Goal: Transaction & Acquisition: Subscribe to service/newsletter

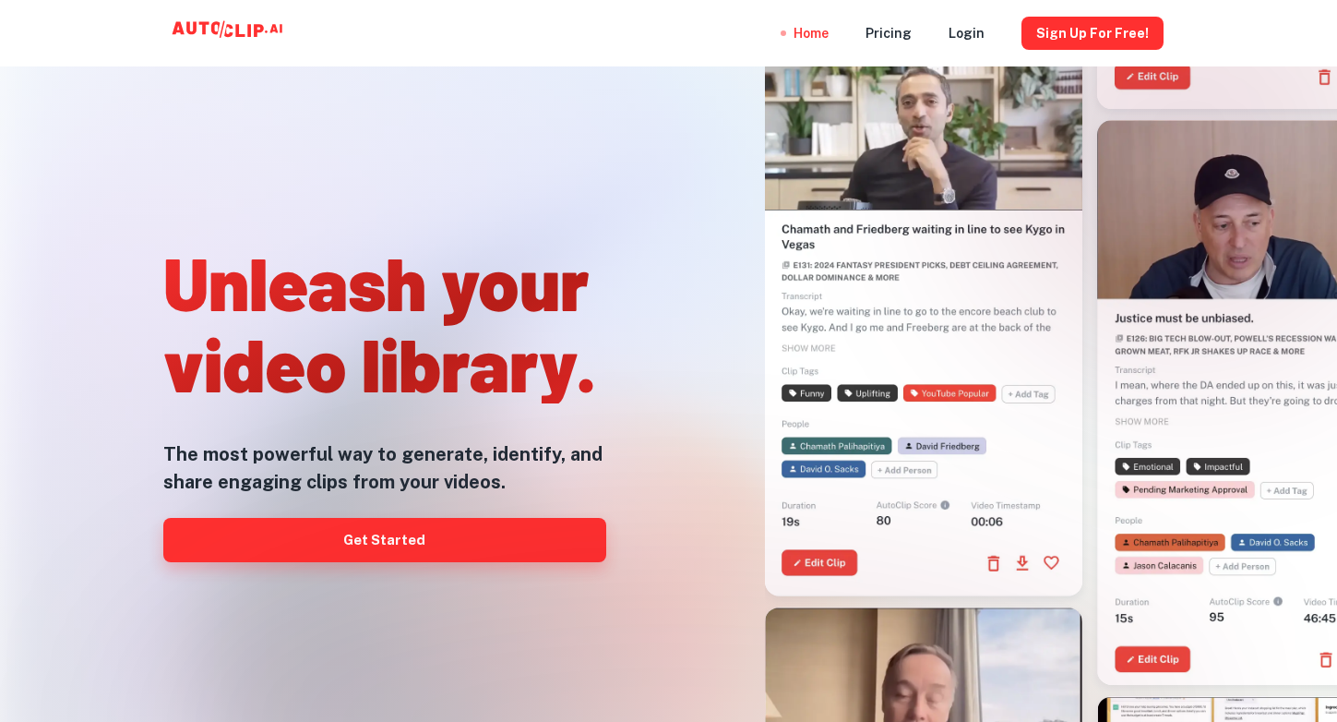
click at [307, 535] on link "Get Started" at bounding box center [384, 540] width 443 height 44
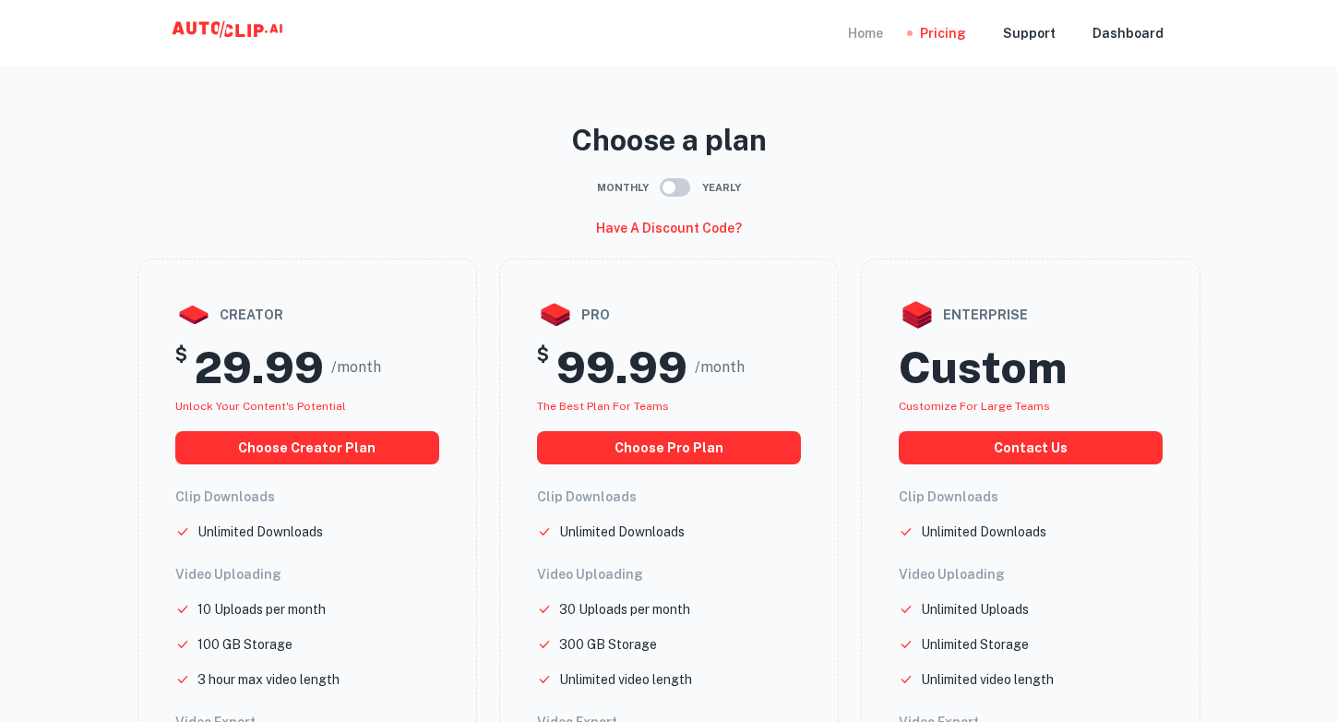
click at [873, 27] on div "Home" at bounding box center [865, 33] width 35 height 66
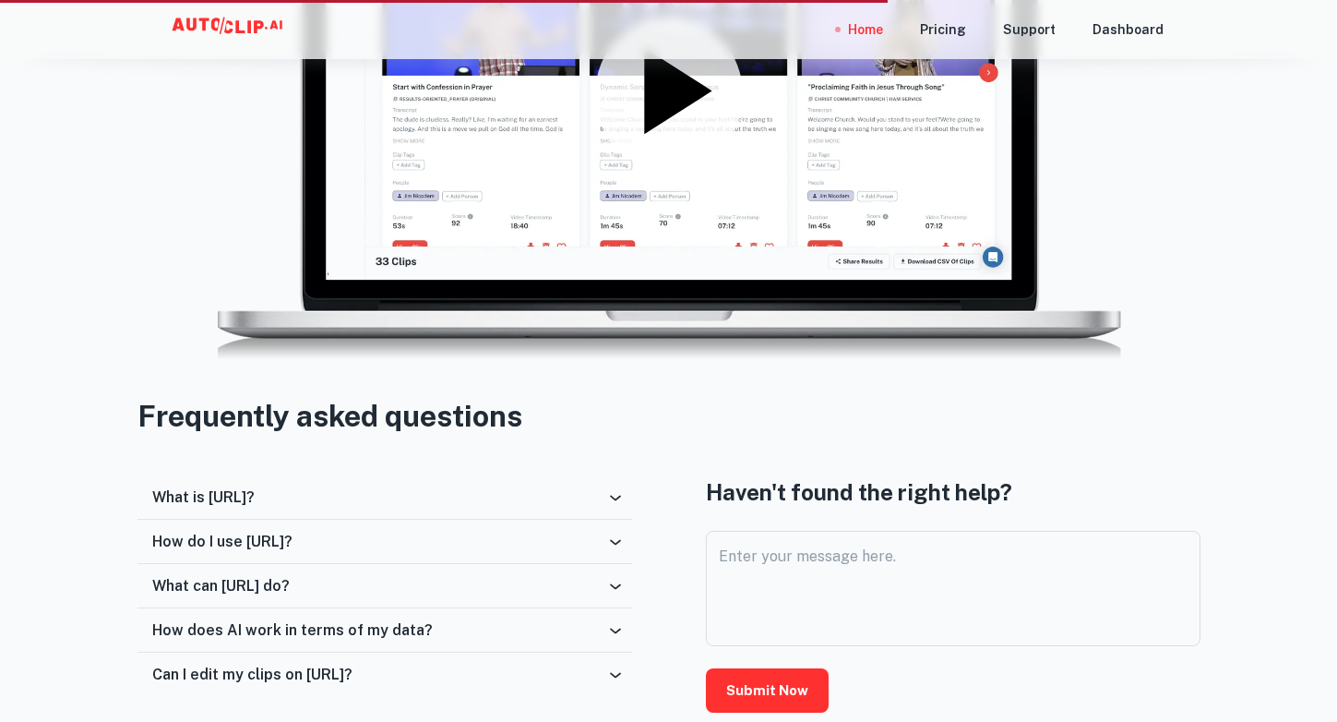
scroll to position [2753, 0]
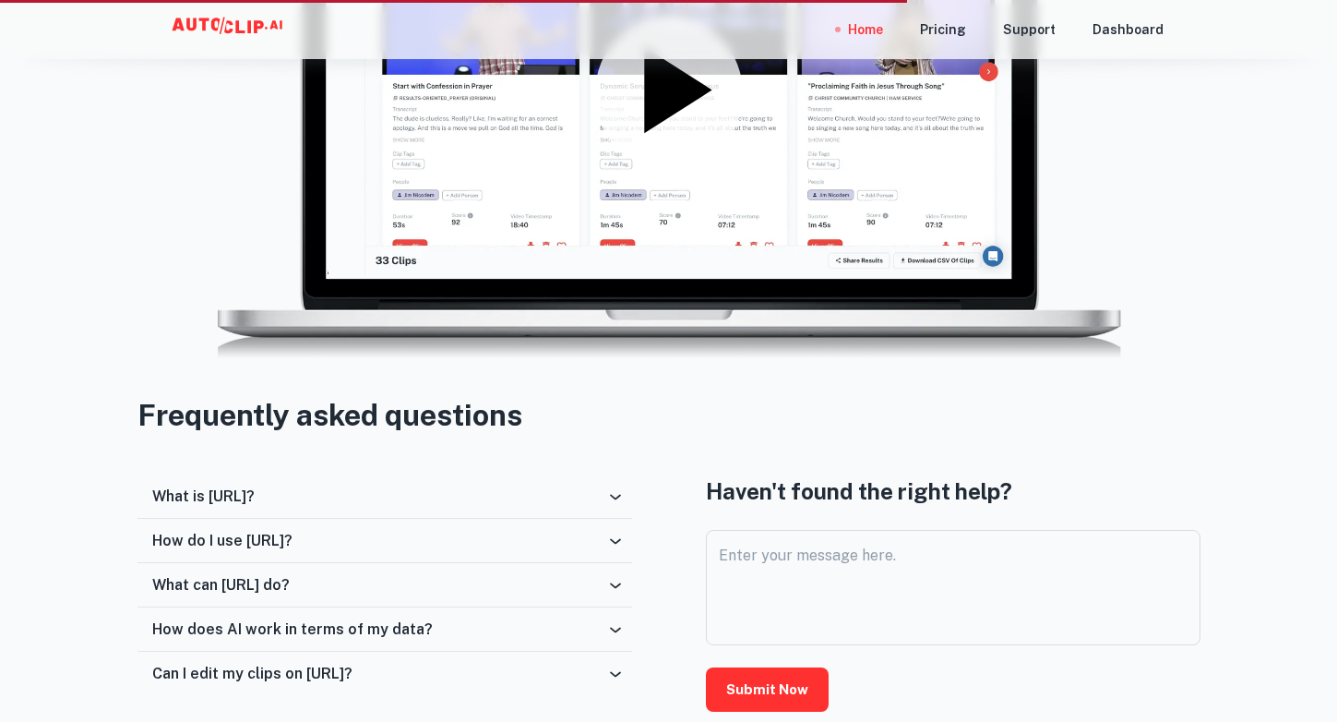
click at [620, 497] on icon at bounding box center [615, 496] width 18 height 18
